Goal: Transaction & Acquisition: Purchase product/service

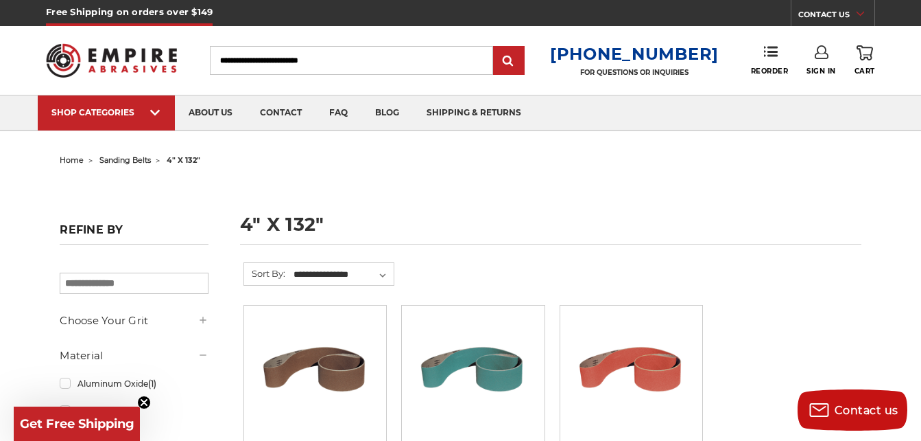
type input "**********"
click at [817, 58] on use at bounding box center [822, 52] width 14 height 14
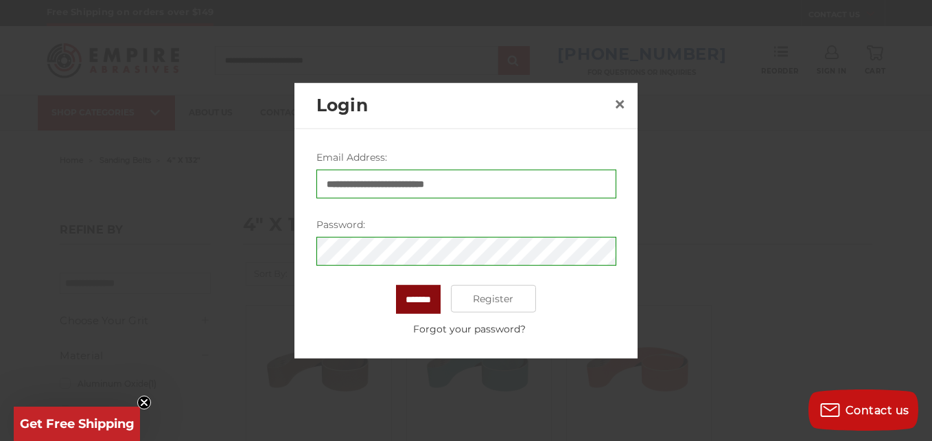
click at [408, 304] on input "*******" at bounding box center [418, 299] width 45 height 29
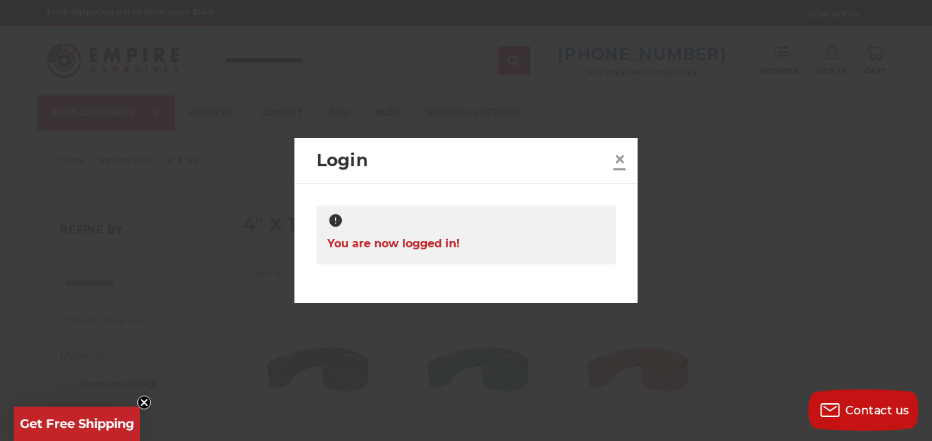
click at [620, 160] on span "×" at bounding box center [619, 158] width 12 height 27
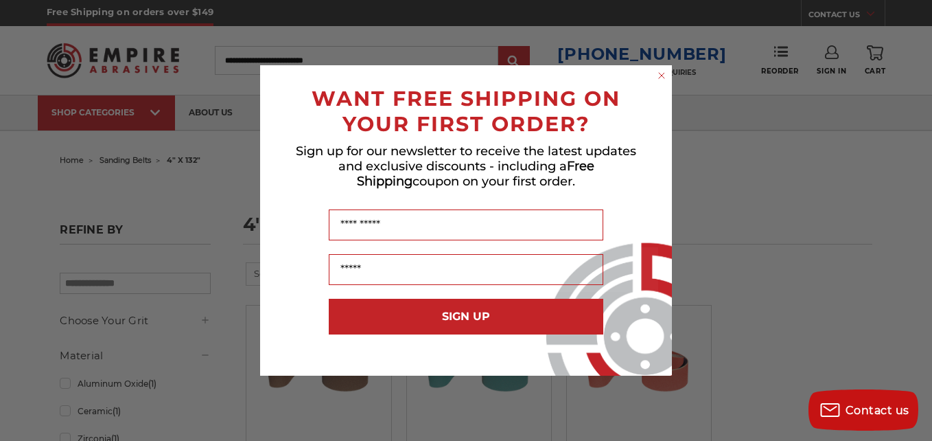
click at [660, 74] on icon "Close dialog" at bounding box center [661, 75] width 5 height 5
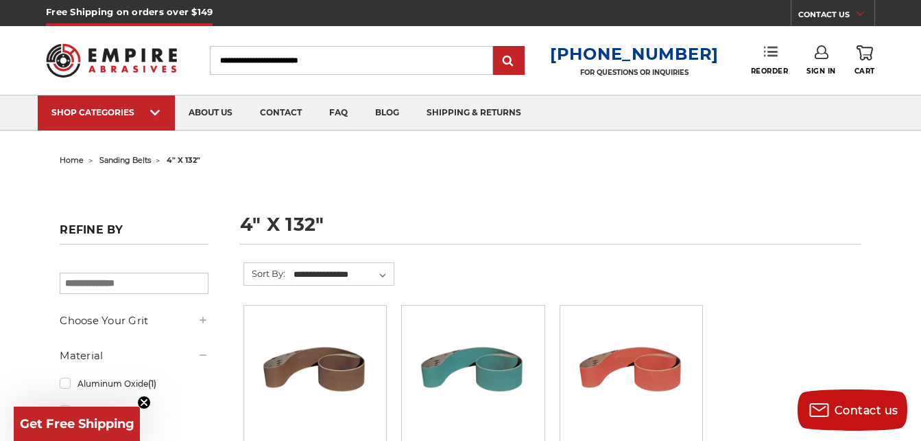
click at [764, 51] on use at bounding box center [771, 52] width 14 height 10
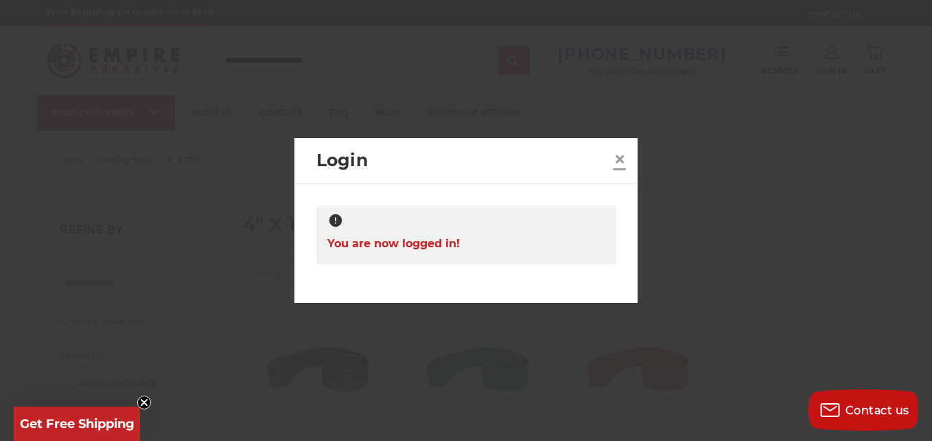
click at [618, 159] on span "×" at bounding box center [619, 158] width 12 height 27
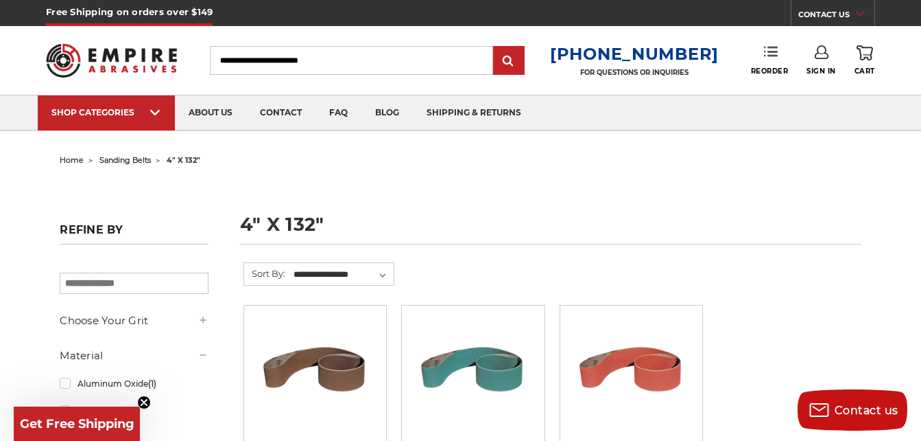
click at [775, 59] on link "Reorder" at bounding box center [770, 60] width 38 height 30
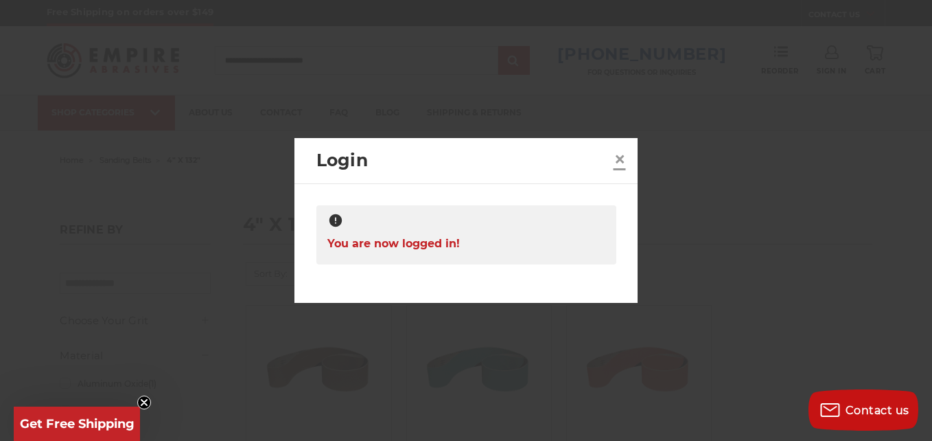
click at [615, 163] on span "×" at bounding box center [619, 158] width 12 height 27
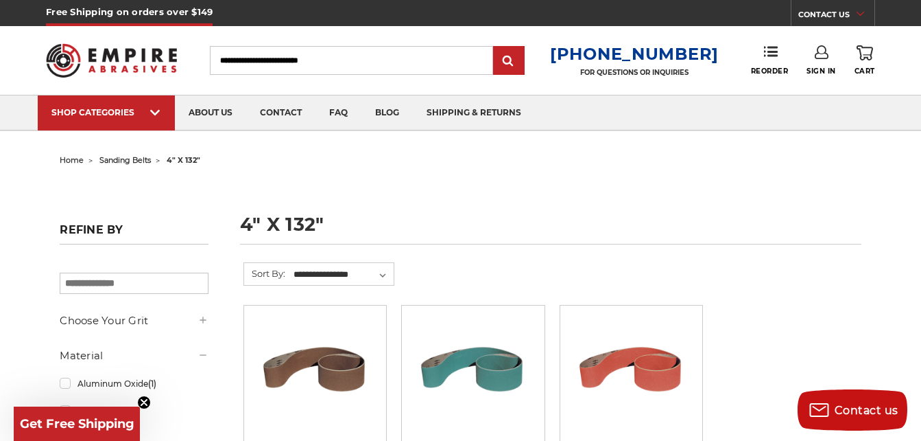
click at [828, 57] on link "Sign In" at bounding box center [822, 60] width 30 height 30
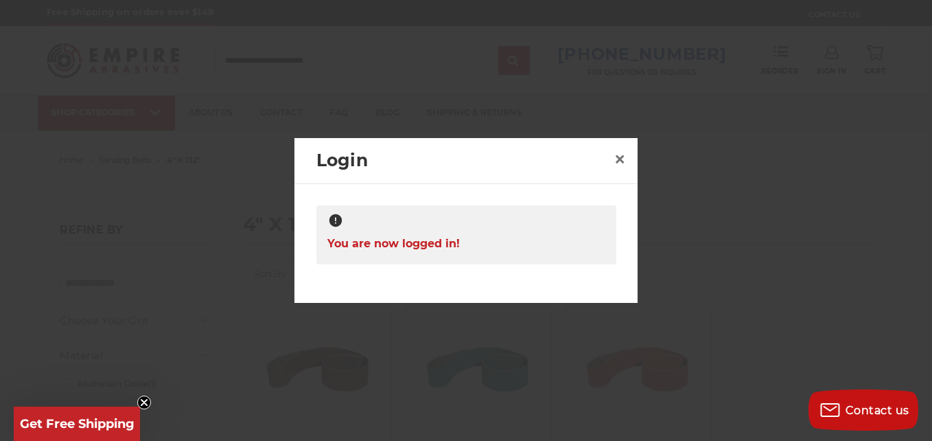
click at [576, 63] on div at bounding box center [466, 220] width 932 height 441
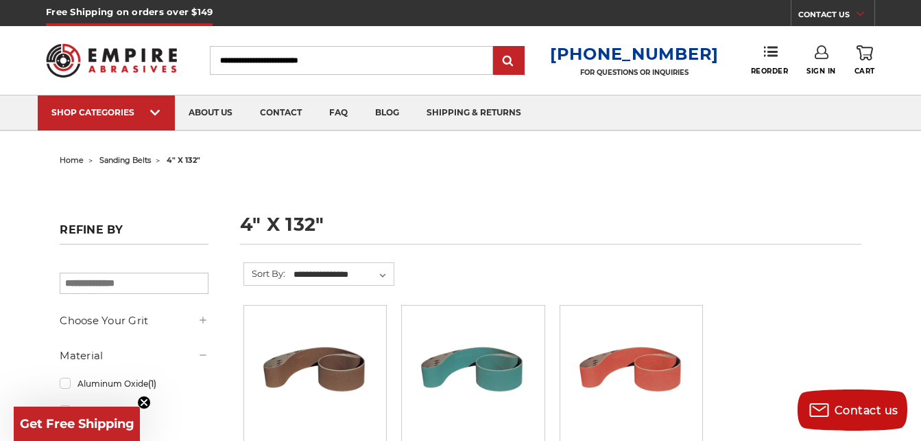
click at [124, 52] on img at bounding box center [111, 60] width 131 height 51
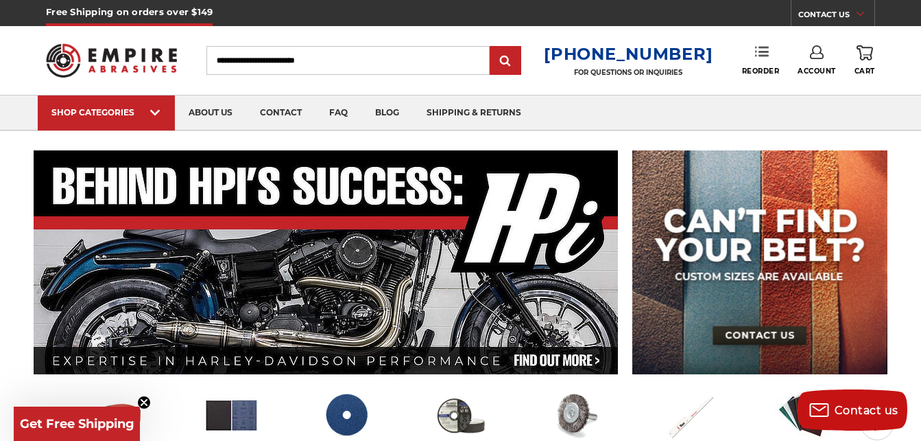
click at [753, 56] on link "Reorder" at bounding box center [761, 60] width 38 height 30
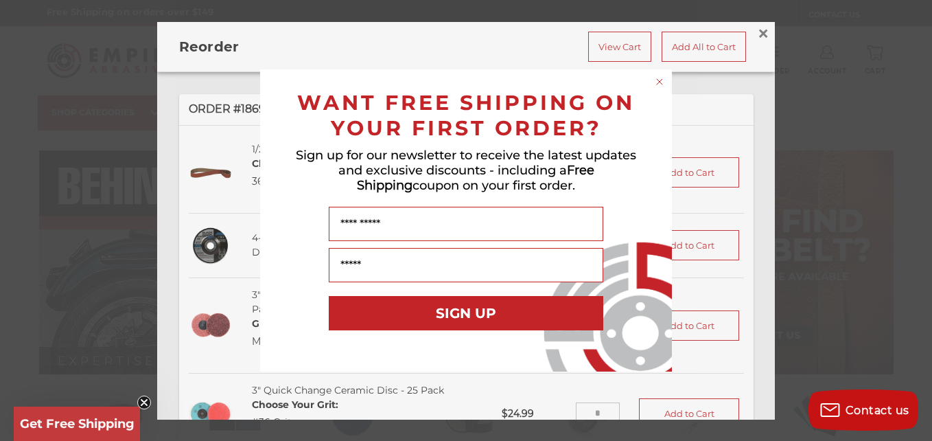
click at [657, 82] on circle "Close dialog" at bounding box center [659, 81] width 13 height 13
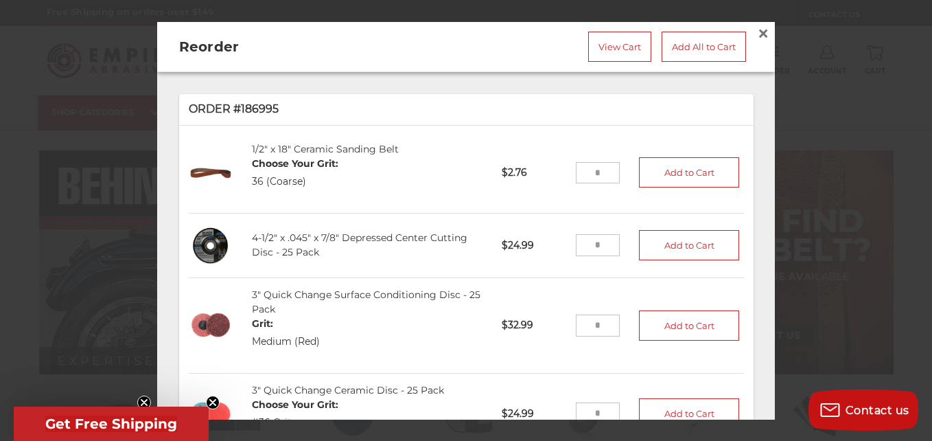
click at [592, 244] on input "tel" at bounding box center [598, 245] width 45 height 22
type input "*"
click at [689, 250] on button "Add to Cart" at bounding box center [689, 245] width 100 height 30
click at [587, 174] on input "tel" at bounding box center [598, 173] width 45 height 22
type input "*"
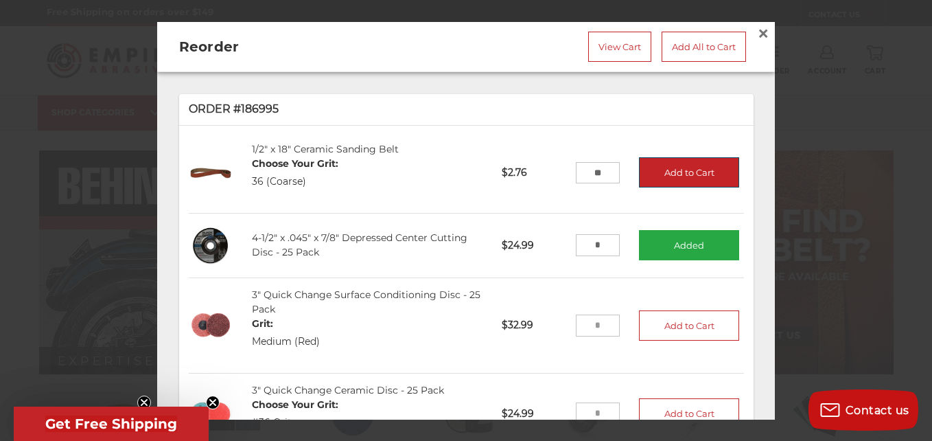
type input "**"
click at [649, 175] on button "Add to Cart" at bounding box center [689, 173] width 100 height 30
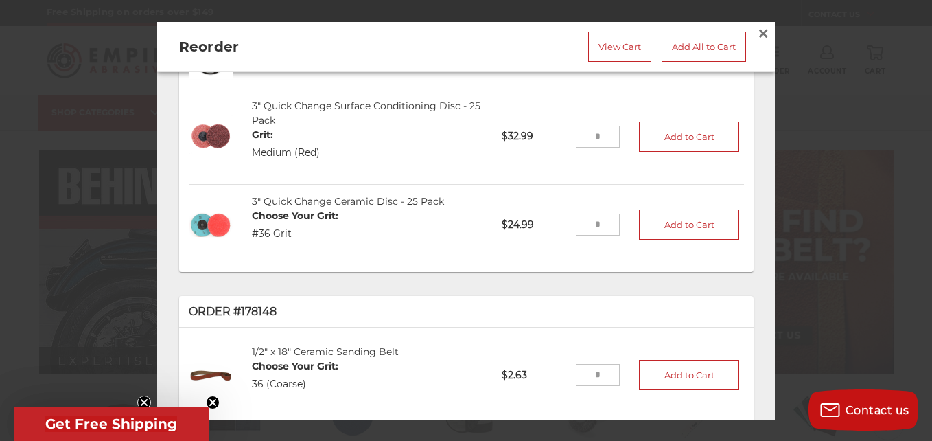
scroll to position [196, 0]
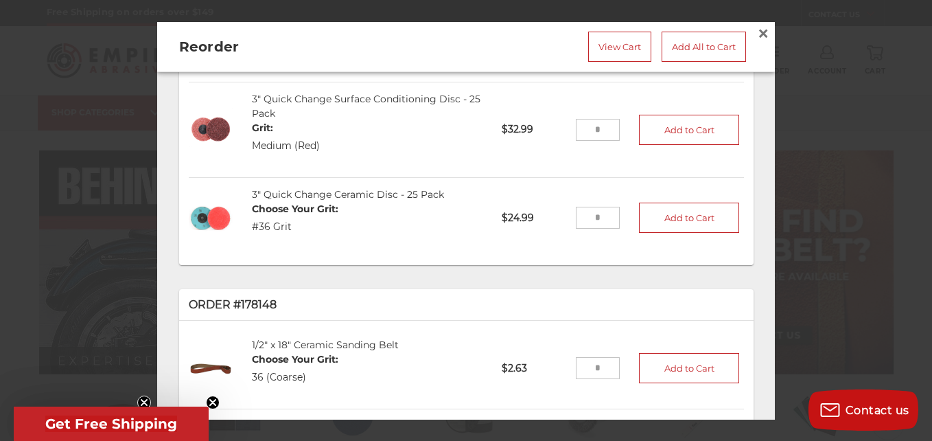
click at [588, 222] on input "tel" at bounding box center [598, 218] width 45 height 22
type input "*"
click at [650, 223] on button "Add to Cart" at bounding box center [689, 217] width 100 height 30
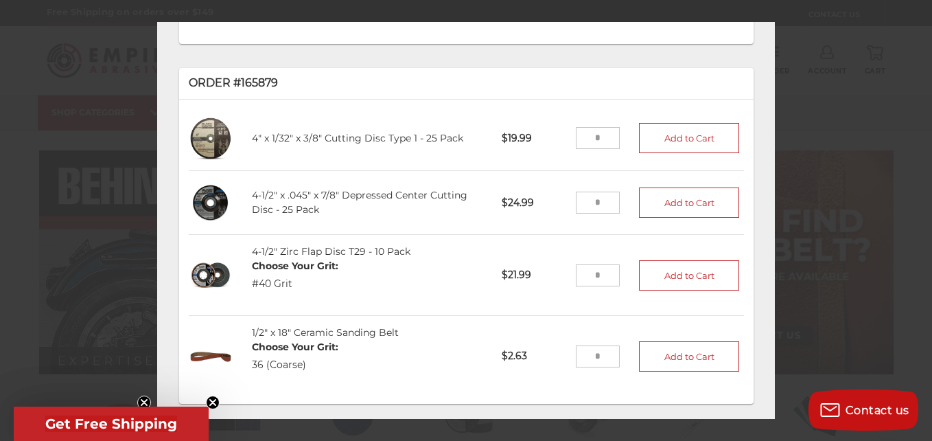
scroll to position [869, 0]
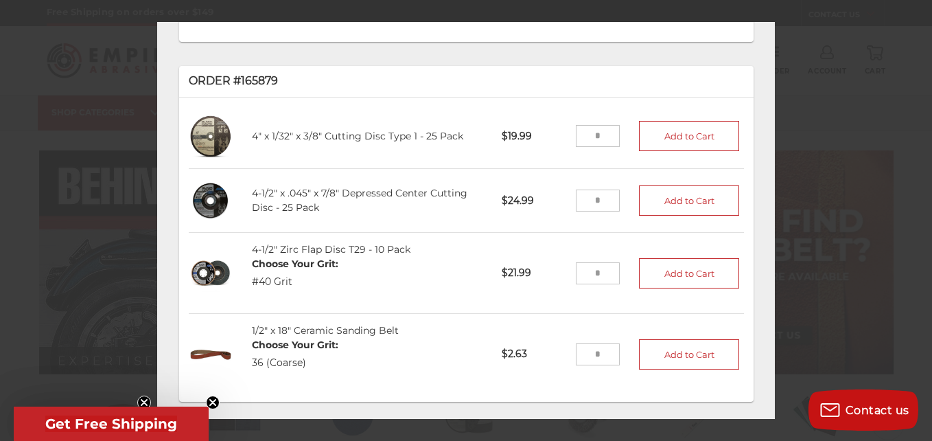
click at [576, 262] on input "tel" at bounding box center [598, 273] width 45 height 22
type input "*"
click at [671, 258] on button "Add to Cart" at bounding box center [689, 273] width 100 height 30
click at [211, 400] on icon "Close teaser" at bounding box center [212, 401] width 5 height 5
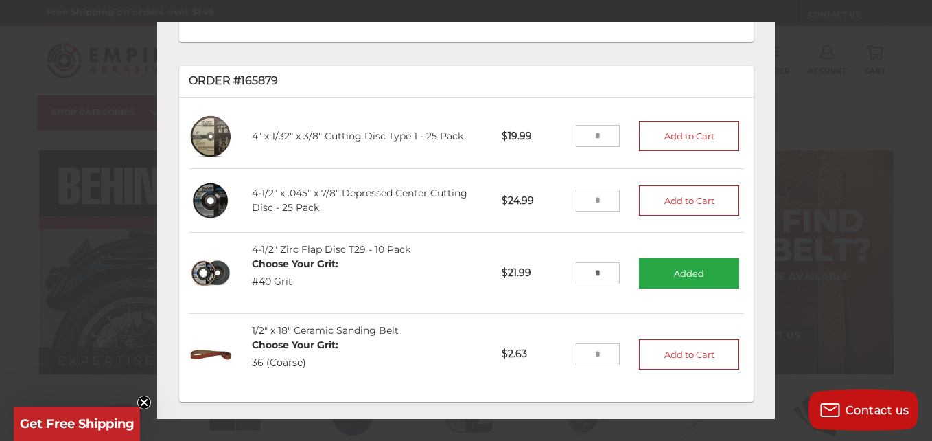
click at [141, 396] on circle "Close teaser" at bounding box center [144, 402] width 13 height 13
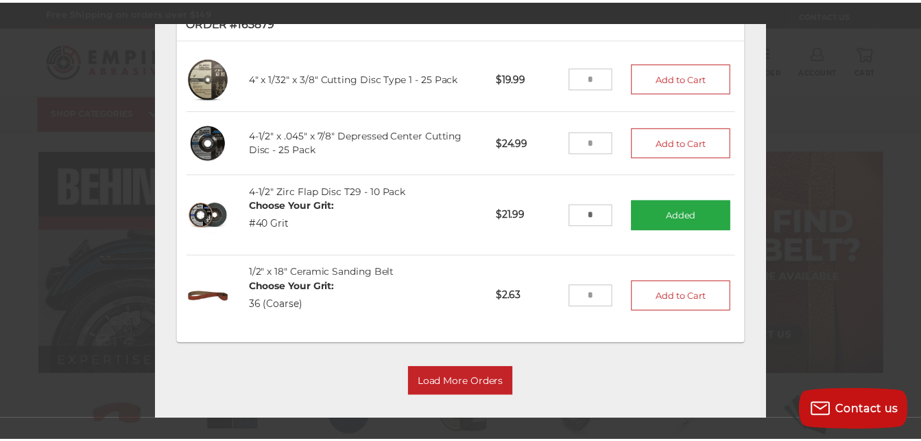
scroll to position [0, 0]
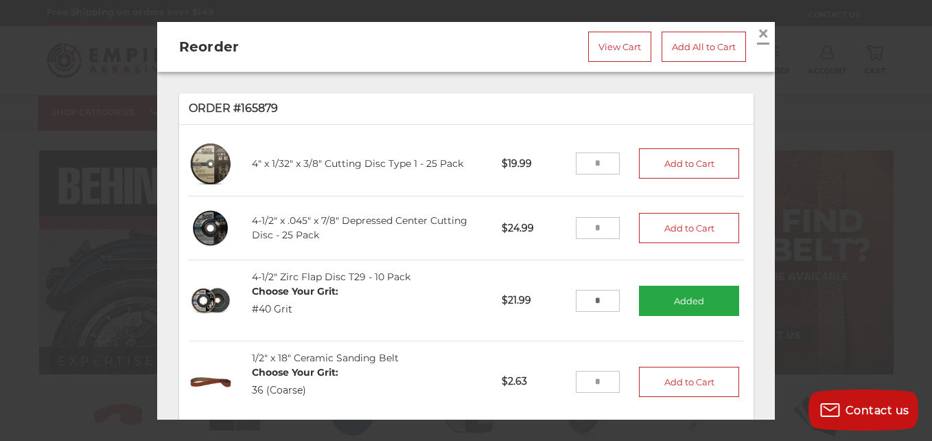
click at [752, 36] on link "×" at bounding box center [763, 34] width 22 height 22
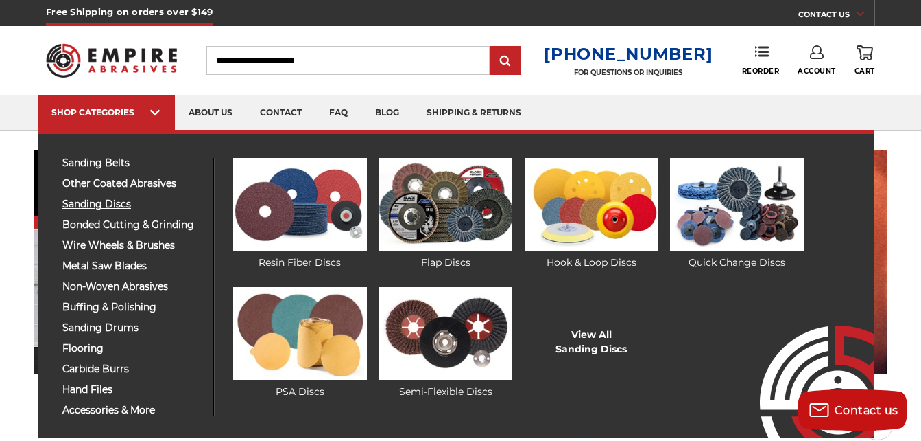
click at [115, 207] on span "sanding discs" at bounding box center [132, 204] width 141 height 10
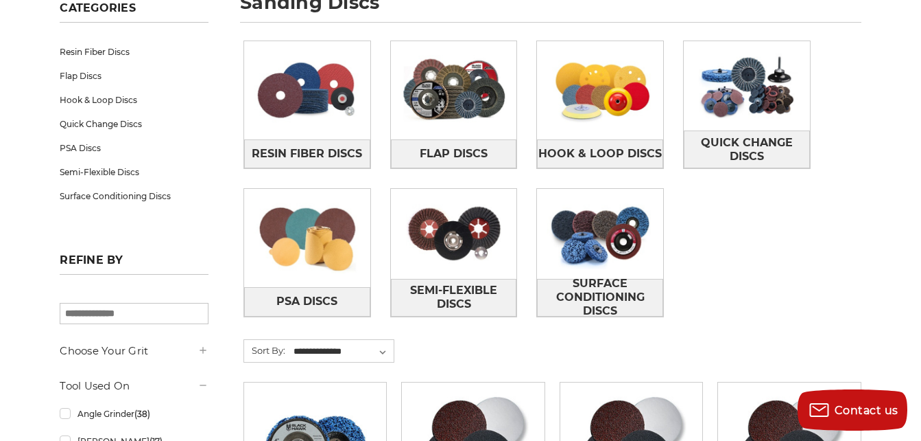
scroll to position [209, 0]
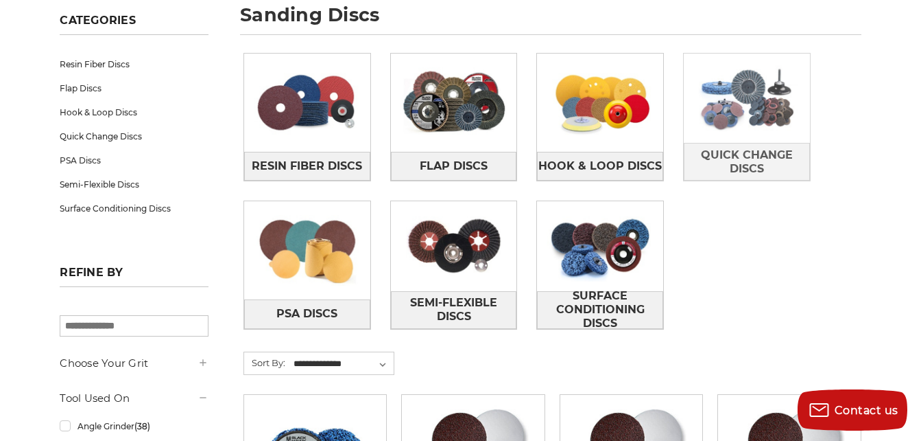
click at [738, 95] on img at bounding box center [747, 98] width 126 height 89
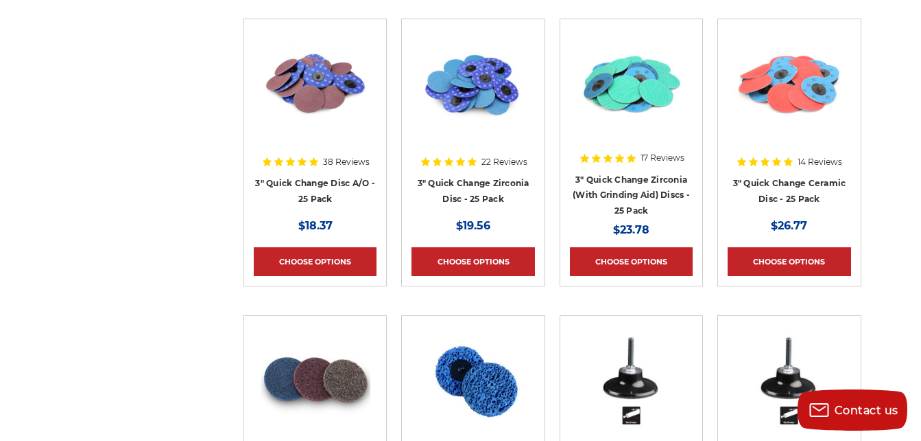
scroll to position [1456, 0]
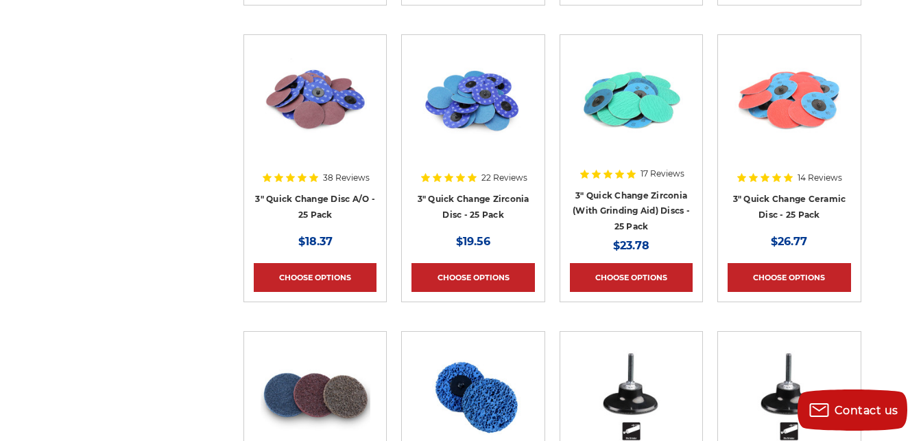
click at [803, 98] on img at bounding box center [790, 100] width 110 height 110
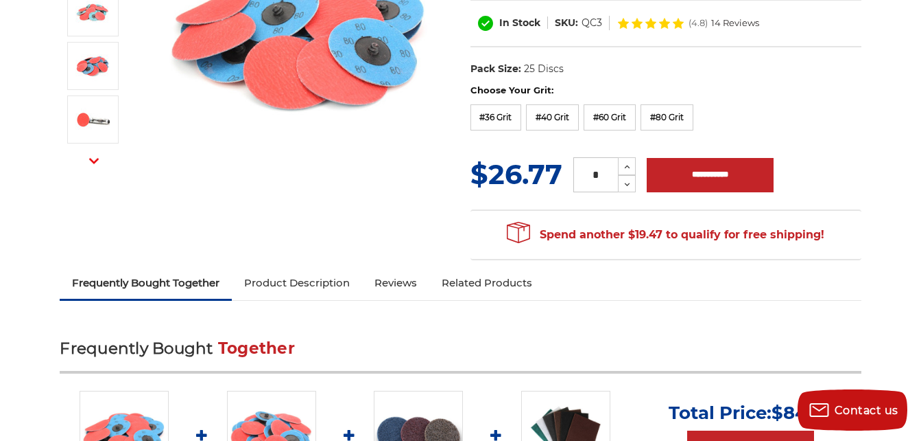
scroll to position [252, 0]
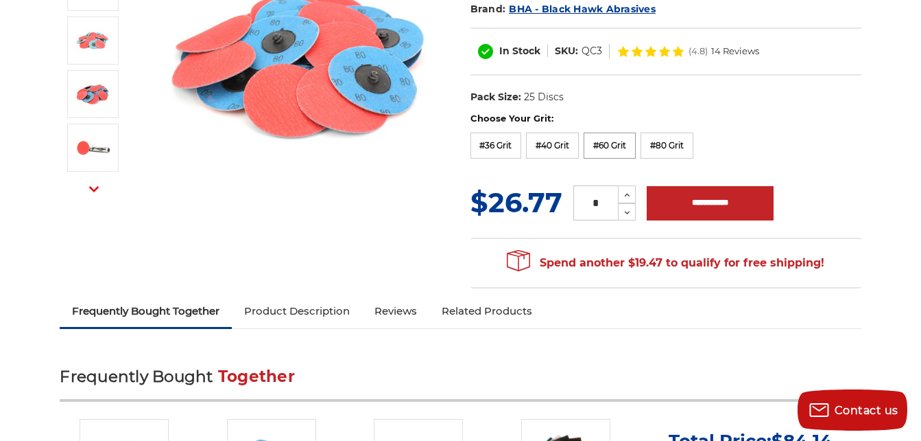
click at [598, 143] on label "#60 Grit" at bounding box center [610, 145] width 52 height 26
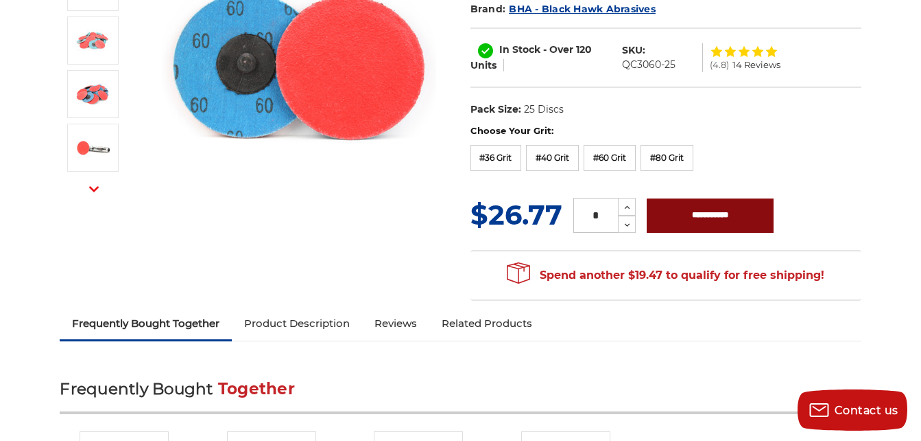
click at [674, 218] on input "**********" at bounding box center [710, 215] width 127 height 34
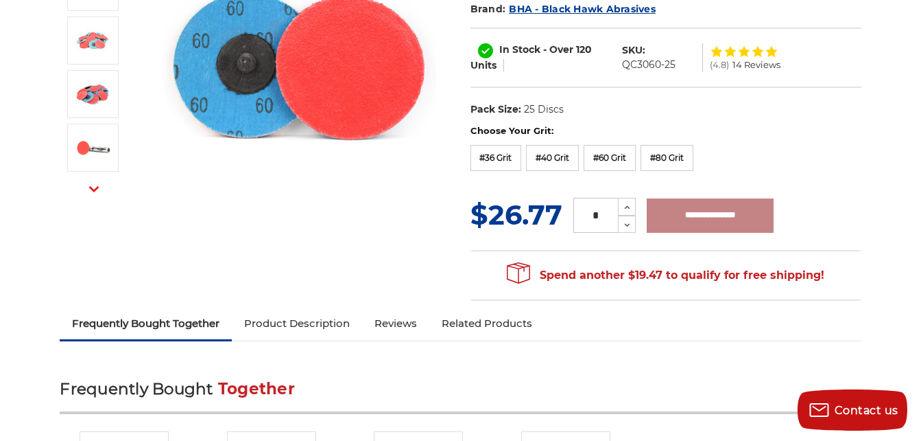
type input "**********"
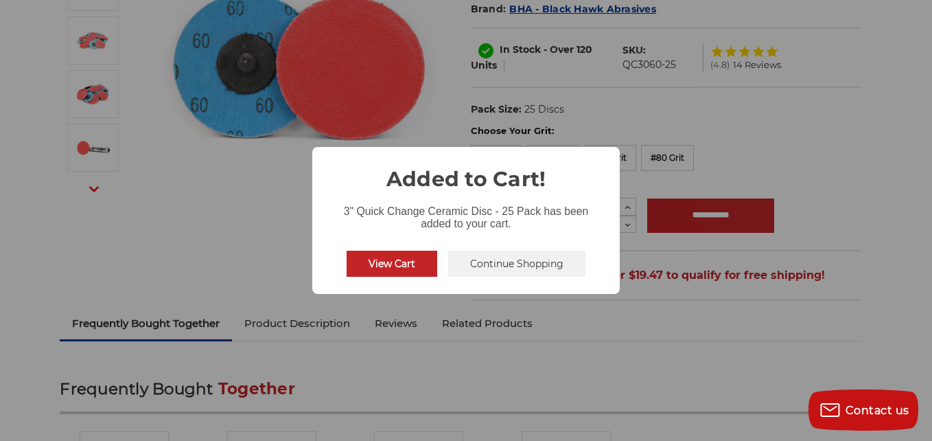
click at [401, 255] on button "View Cart" at bounding box center [392, 263] width 91 height 26
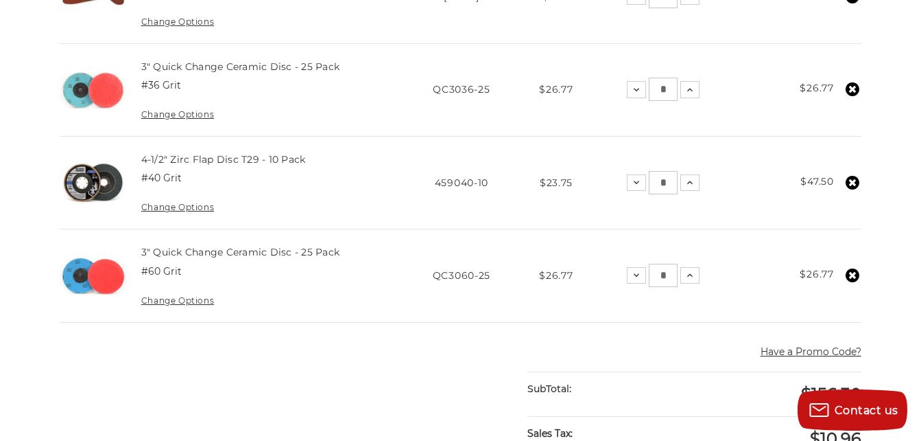
scroll to position [503, 0]
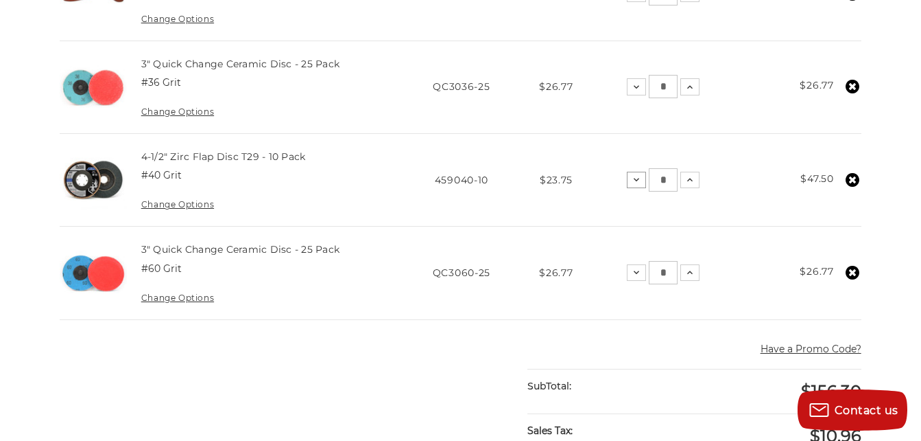
click at [639, 183] on icon at bounding box center [636, 179] width 11 height 11
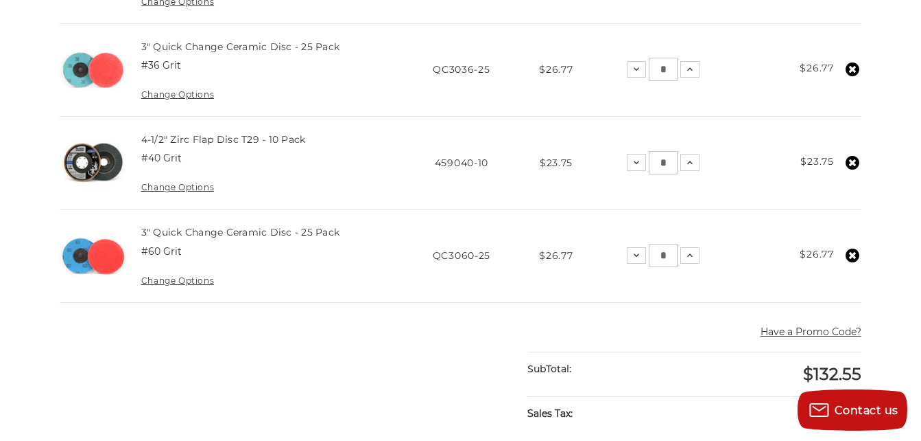
scroll to position [502, 0]
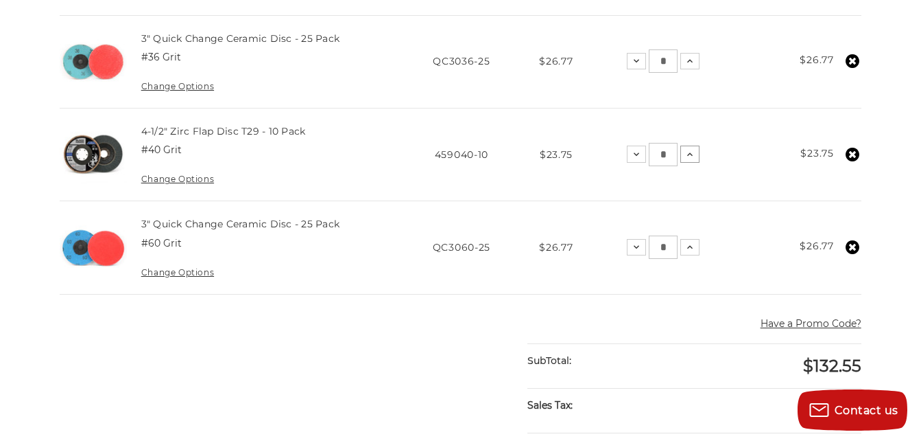
click at [692, 154] on use at bounding box center [690, 153] width 5 height 3
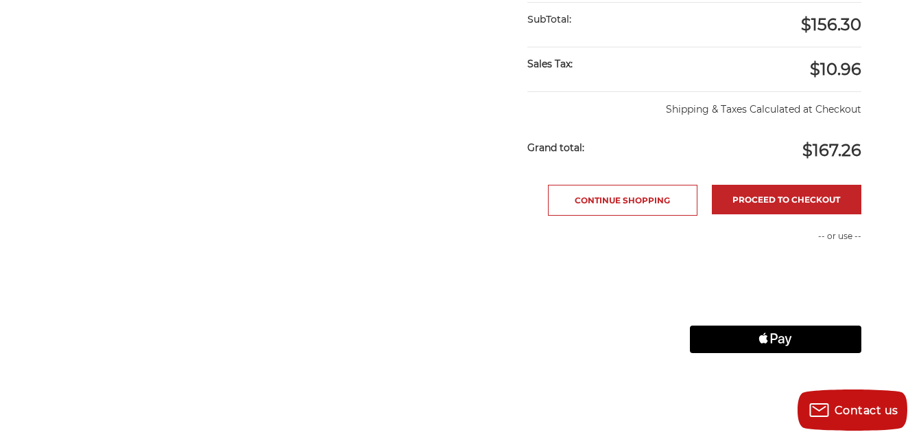
scroll to position [875, 0]
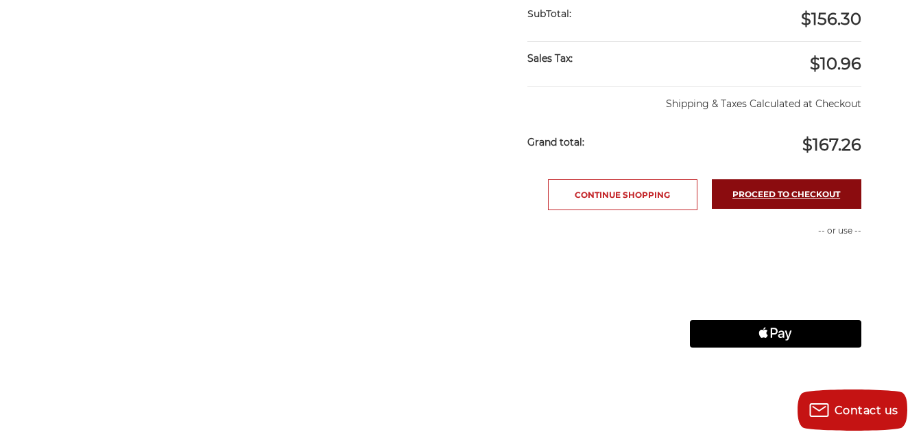
click at [740, 188] on link "Proceed to checkout" at bounding box center [787, 194] width 150 height 30
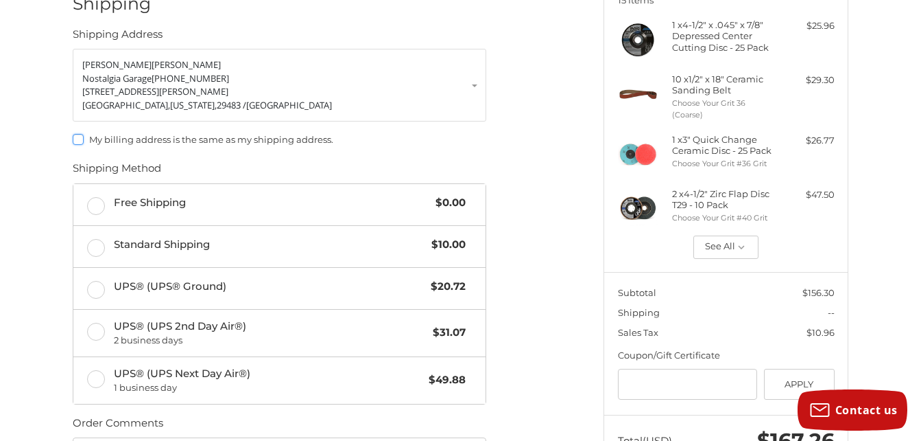
scroll to position [204, 0]
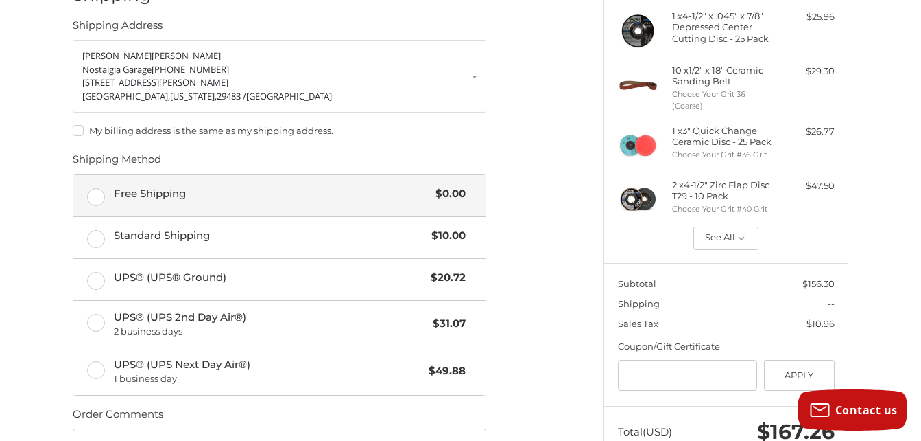
click at [99, 183] on label "Free Shipping $0.00" at bounding box center [279, 195] width 412 height 41
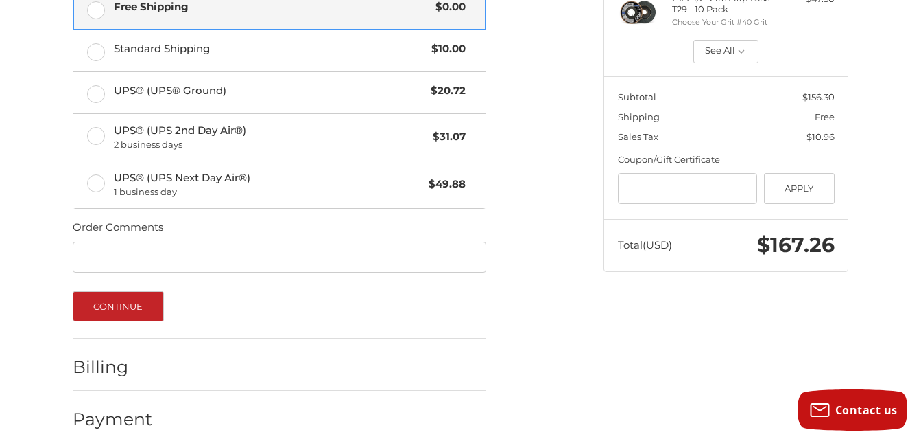
scroll to position [397, 0]
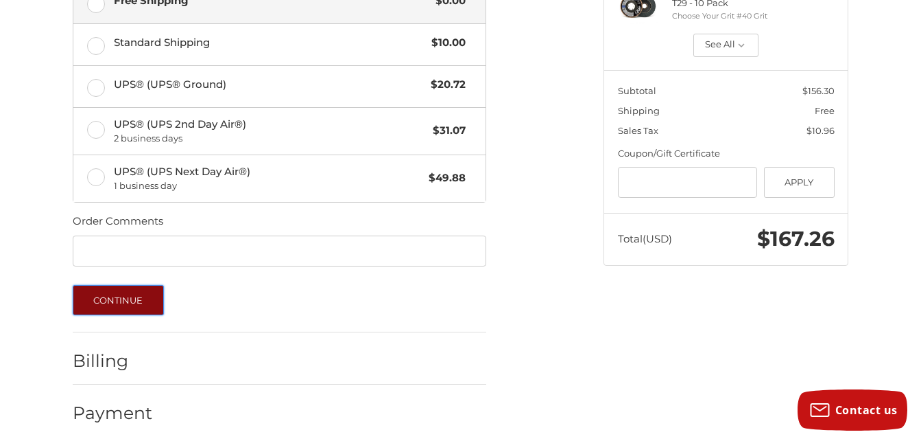
click at [130, 290] on button "Continue" at bounding box center [118, 300] width 91 height 30
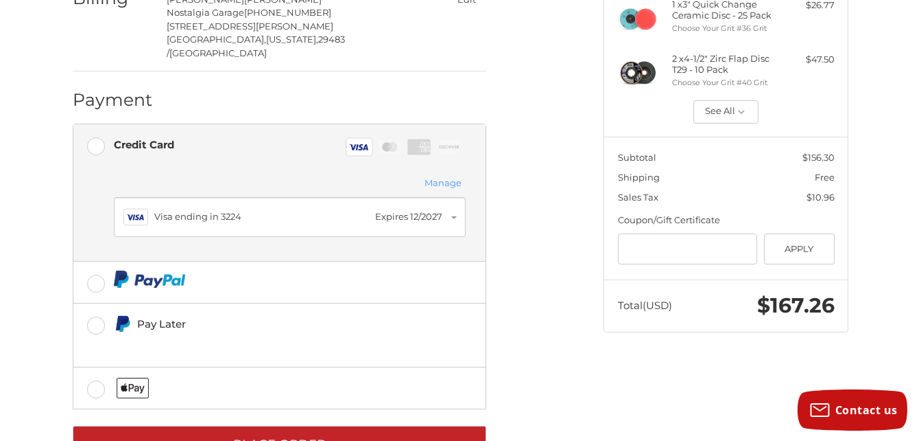
scroll to position [347, 0]
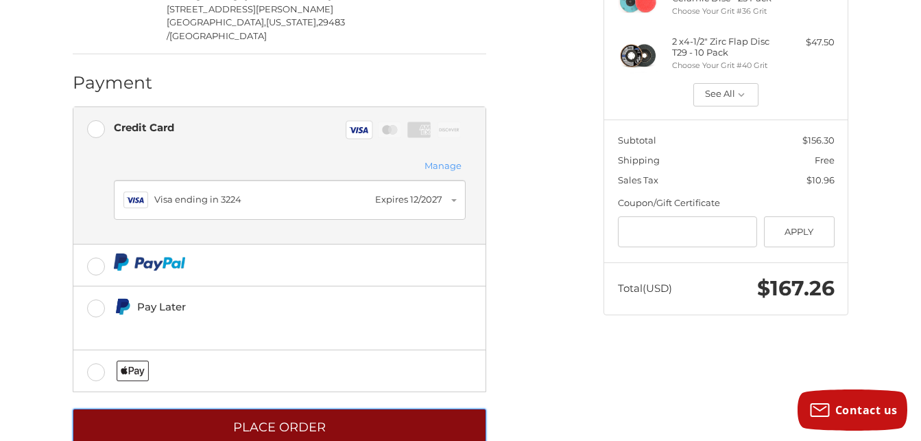
click at [423, 408] on button "Place Order" at bounding box center [280, 427] width 414 height 38
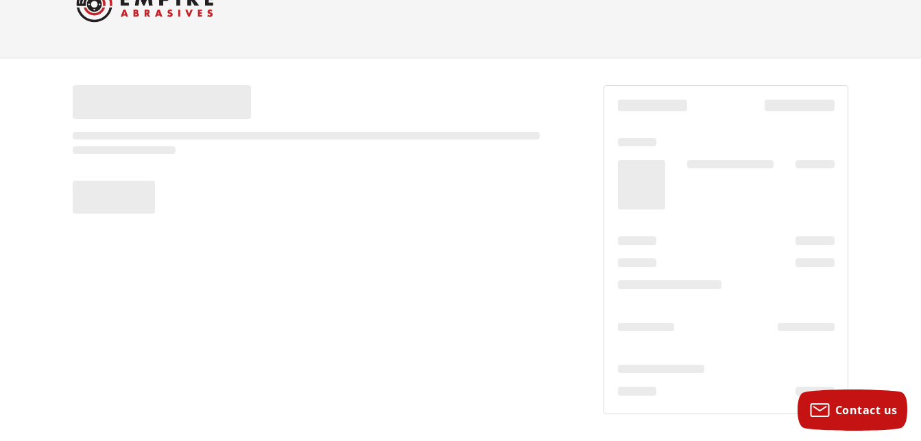
scroll to position [49, 0]
